Goal: Transaction & Acquisition: Purchase product/service

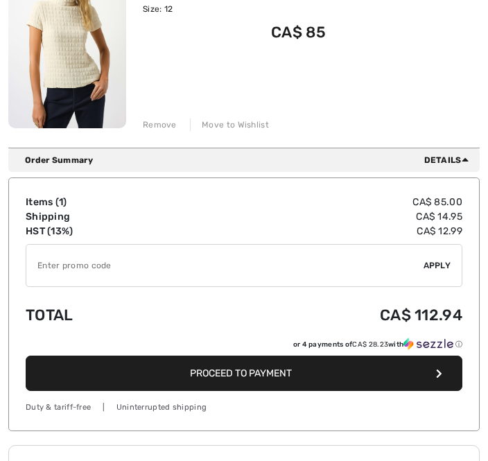
scroll to position [244, 0]
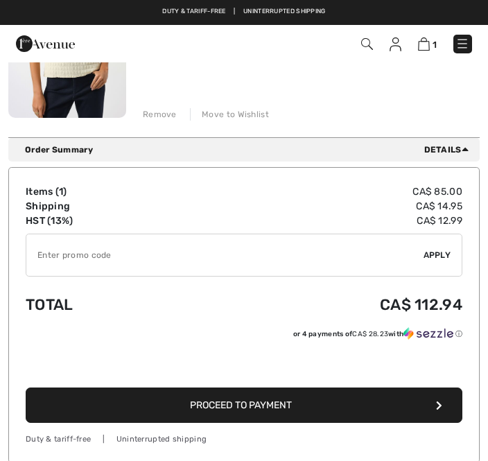
click at [372, 405] on button "Proceed to Payment" at bounding box center [244, 405] width 437 height 35
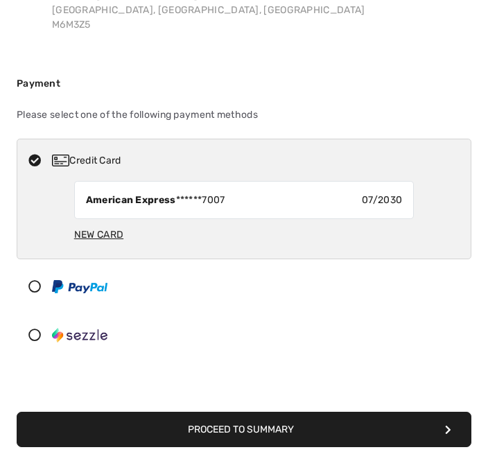
scroll to position [241, 0]
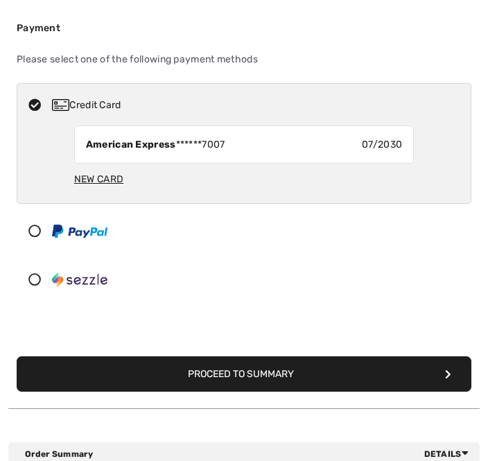
click at [370, 376] on button "Proceed to Summary" at bounding box center [244, 374] width 455 height 35
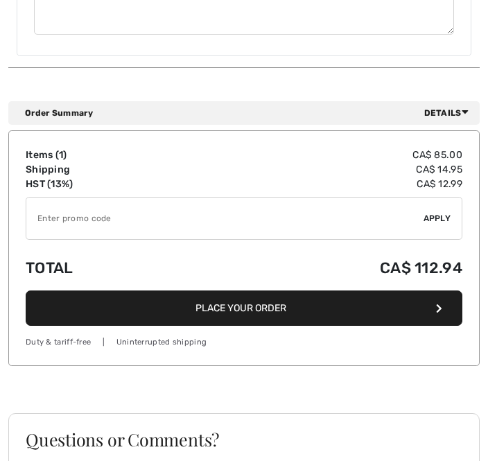
scroll to position [961, 0]
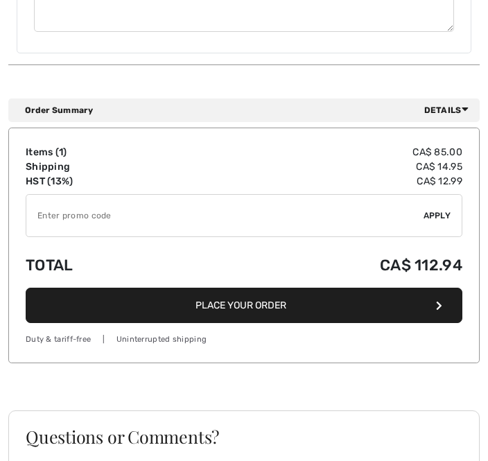
click at [413, 290] on button "Place Your Order" at bounding box center [244, 305] width 437 height 35
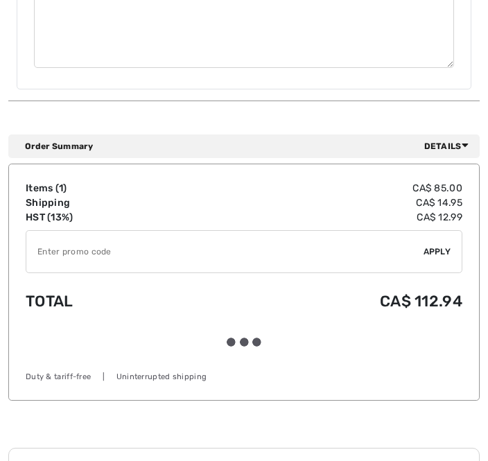
scroll to position [965, 0]
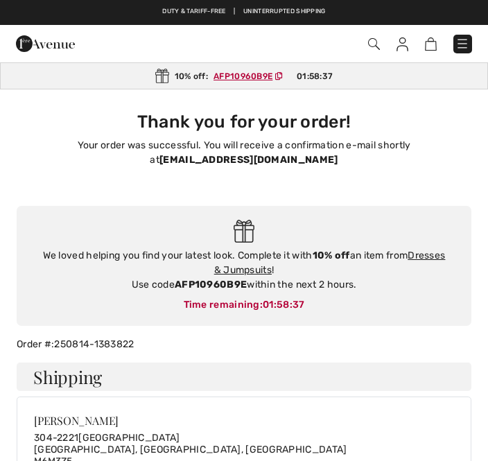
checkbox input "true"
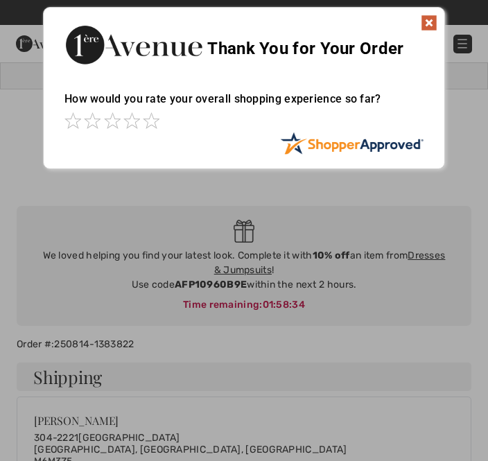
click at [432, 19] on img at bounding box center [429, 23] width 17 height 17
